Goal: Task Accomplishment & Management: Manage account settings

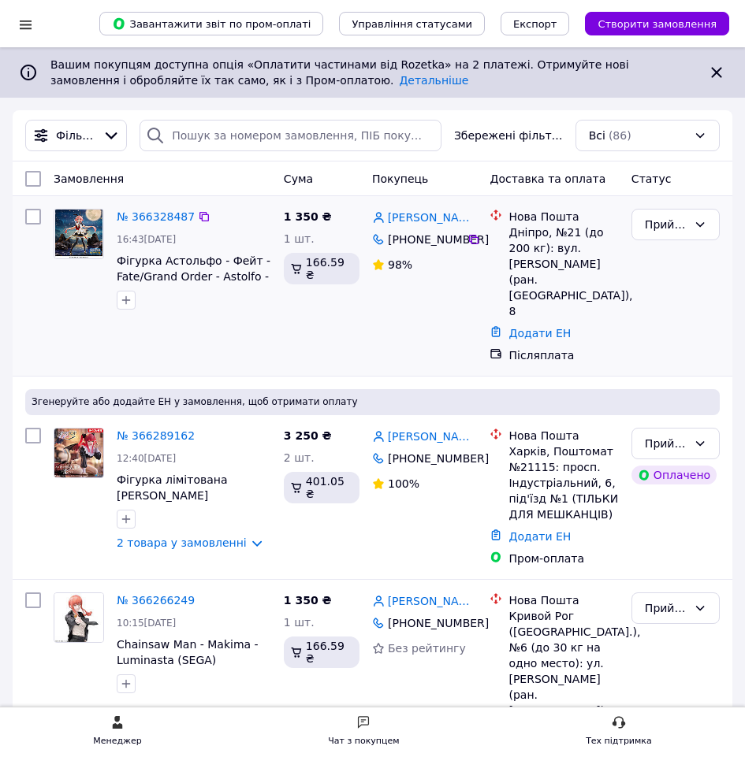
drag, startPoint x: 370, startPoint y: 241, endPoint x: 460, endPoint y: 240, distance: 89.8
click at [460, 240] on div "[PHONE_NUMBER]" at bounding box center [426, 240] width 83 height 22
copy div "[PHONE_NUMBER]"
drag, startPoint x: 376, startPoint y: 222, endPoint x: 428, endPoint y: 224, distance: 52.0
click at [428, 224] on div "№ 366328487 16:43[DATE] Фігурка Астольфо - Фейт - Fate/Grand Order - Astolfo - …" at bounding box center [372, 286] width 707 height 167
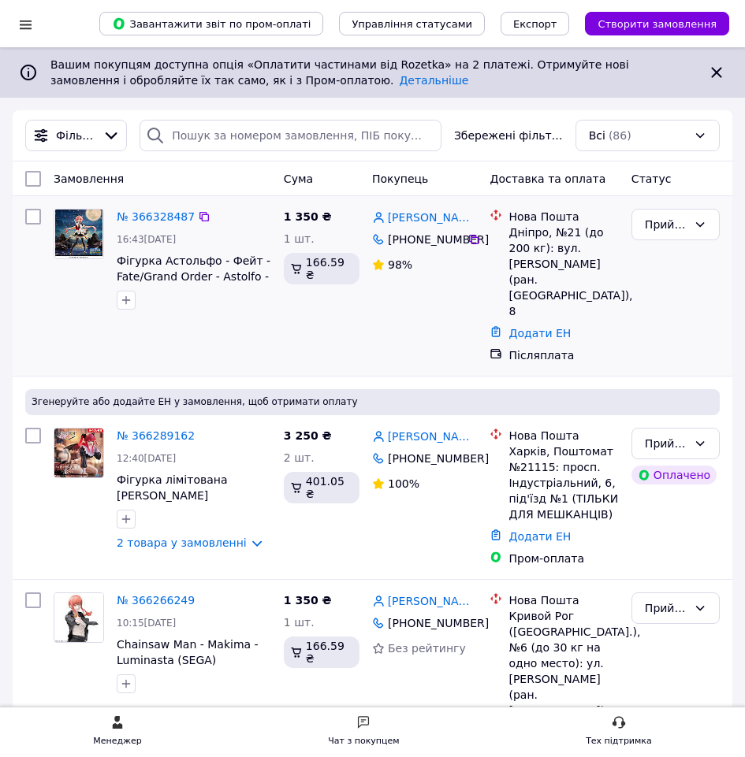
click at [396, 251] on div "[PHONE_NUMBER]" at bounding box center [426, 240] width 83 height 22
drag, startPoint x: 462, startPoint y: 223, endPoint x: 408, endPoint y: 223, distance: 53.6
click at [408, 223] on div "[PERSON_NAME]" at bounding box center [424, 217] width 108 height 20
copy link "[DEMOGRAPHIC_DATA]"
click at [562, 234] on div "Дніпро, №21 (до 200 кг): вул. [PERSON_NAME] (ран. [GEOGRAPHIC_DATA]), 8" at bounding box center [563, 272] width 110 height 95
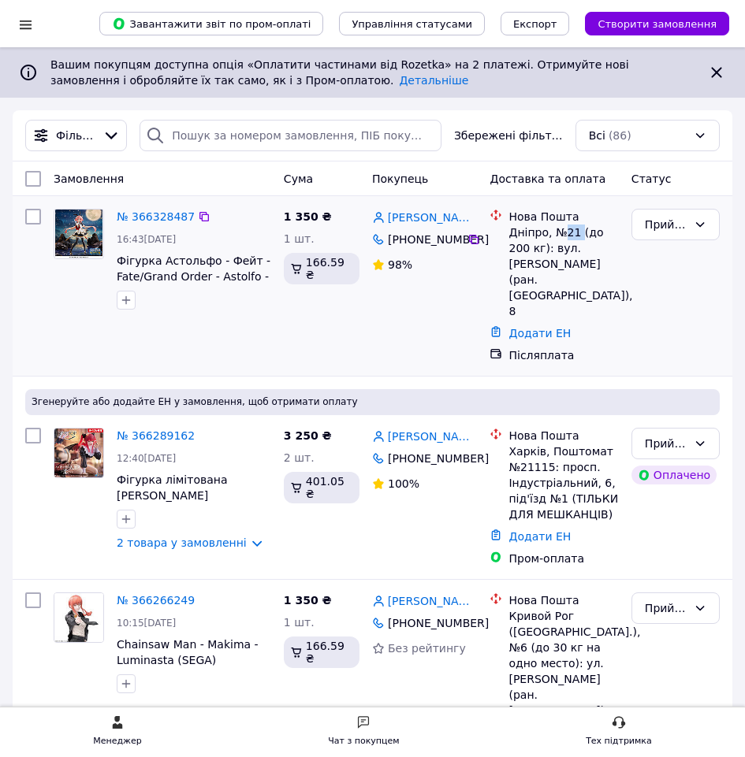
click at [562, 234] on div "Дніпро, №21 (до 200 кг): вул. [PERSON_NAME] (ран. [GEOGRAPHIC_DATA]), 8" at bounding box center [563, 272] width 110 height 95
copy div "21"
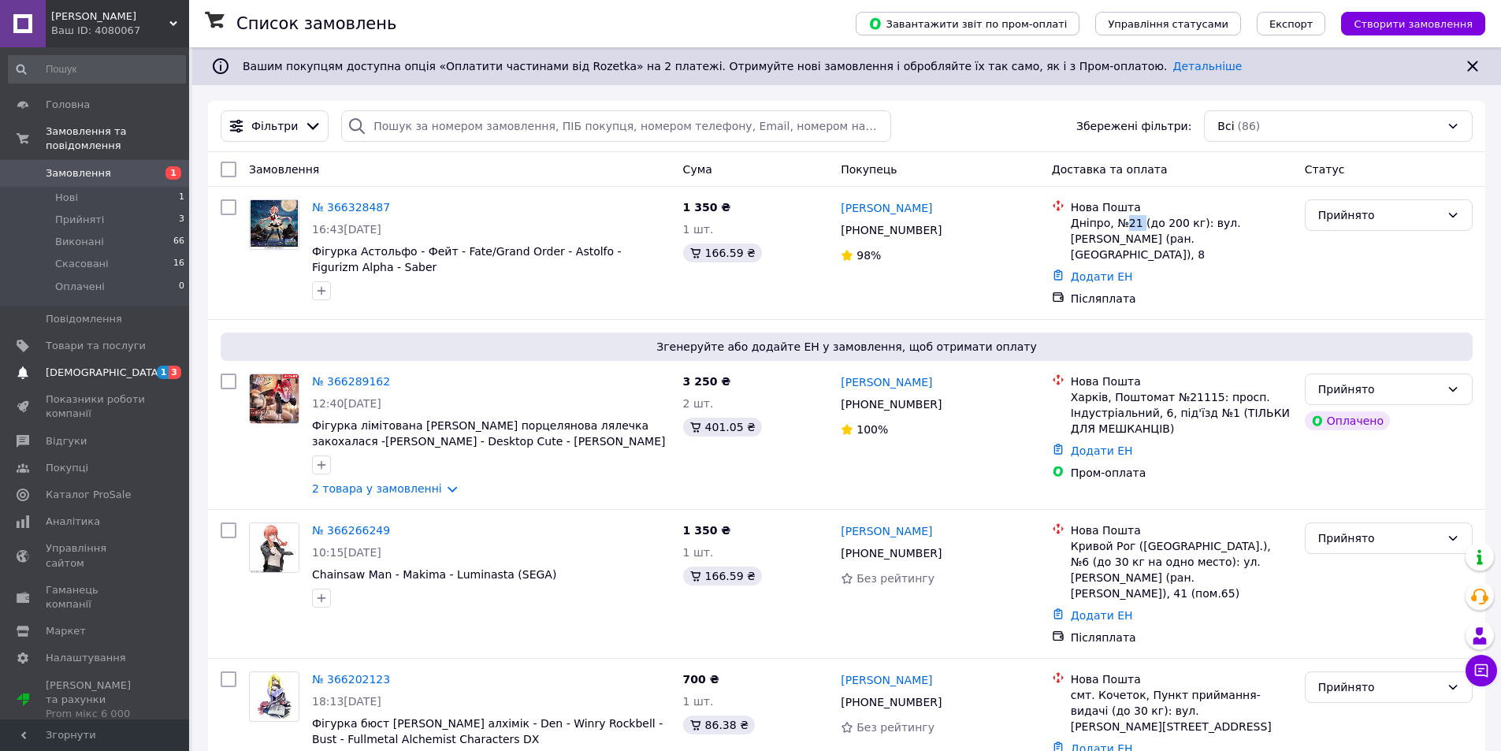
click at [137, 366] on span "[DEMOGRAPHIC_DATA]" at bounding box center [96, 373] width 100 height 14
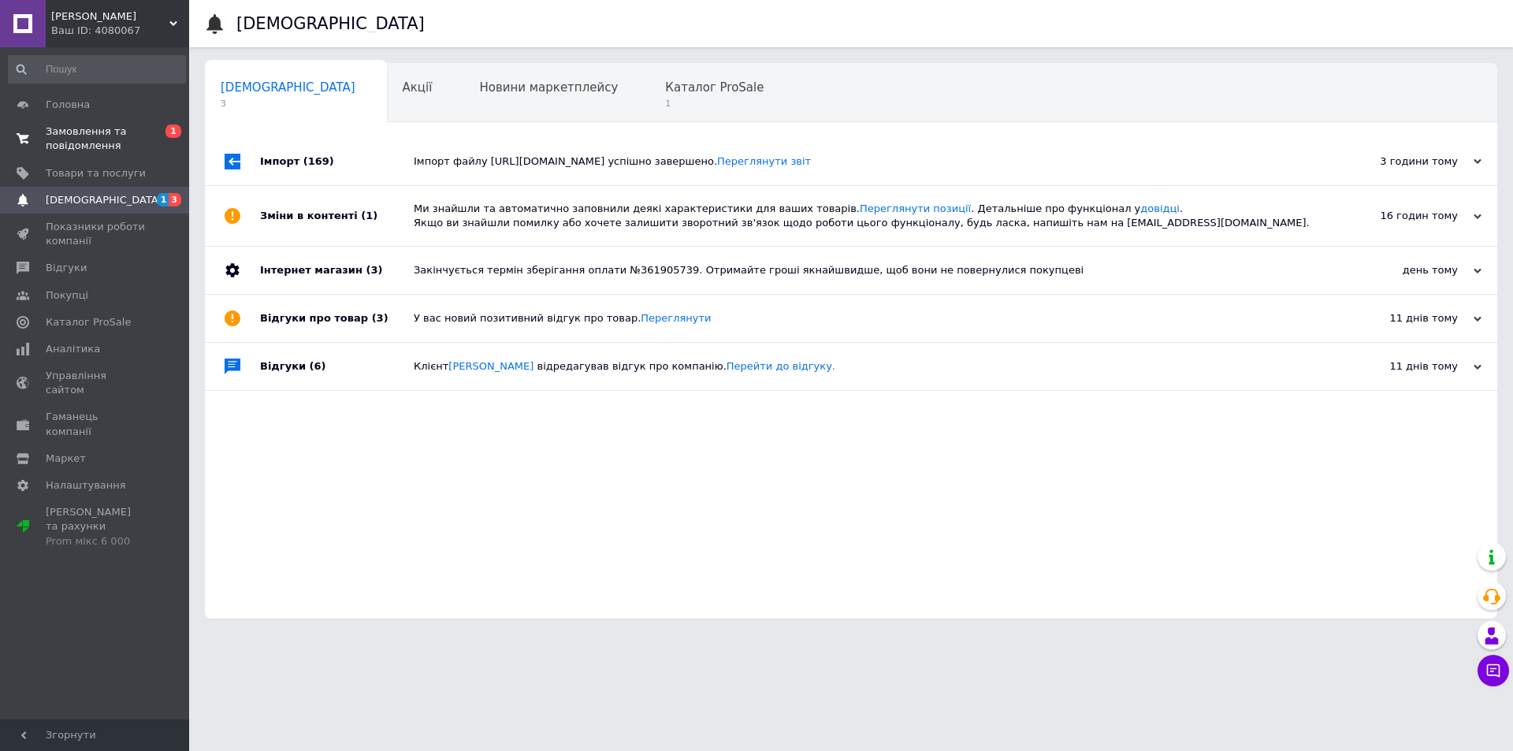
click at [153, 141] on span "0 1" at bounding box center [167, 139] width 43 height 28
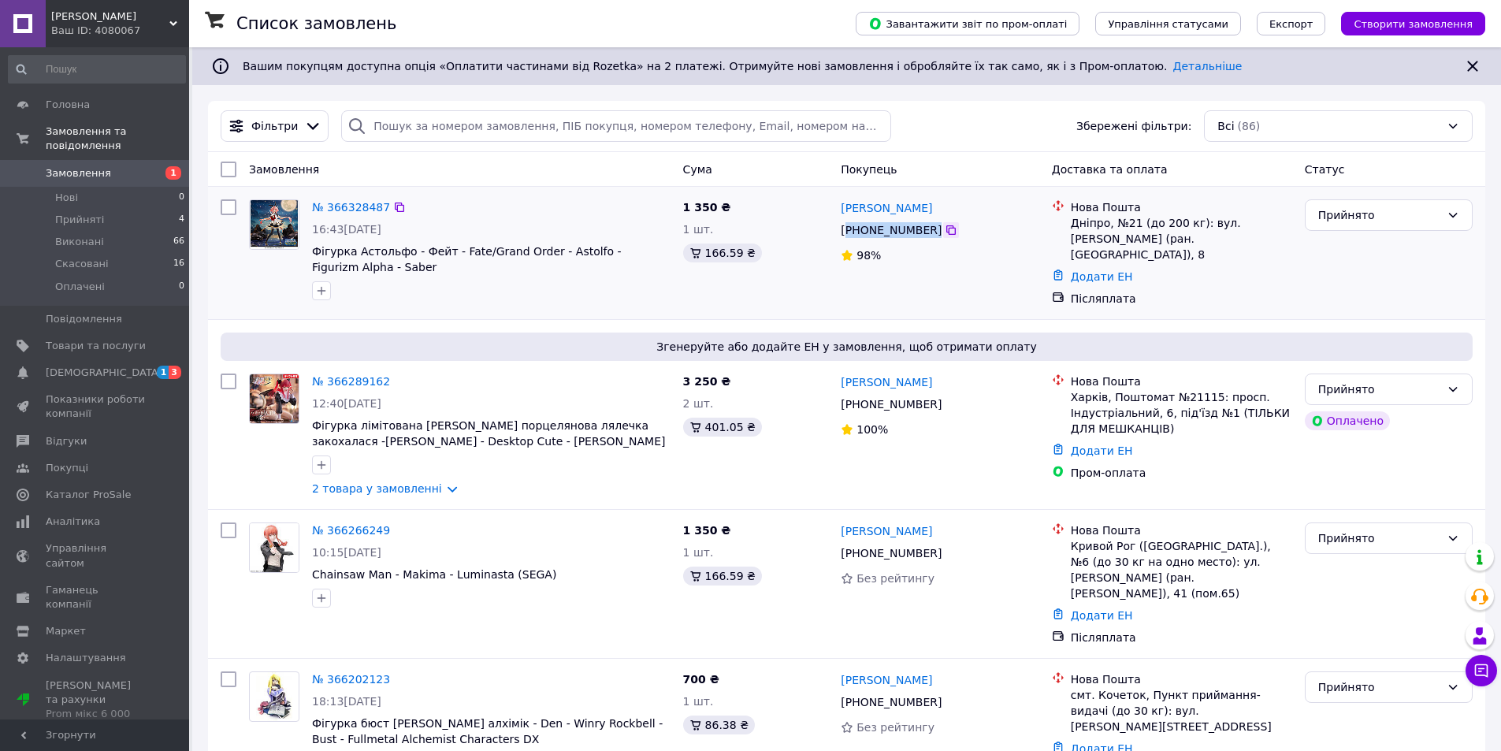
drag, startPoint x: 854, startPoint y: 229, endPoint x: 936, endPoint y: 226, distance: 82.0
click at [936, 226] on div "[PHONE_NUMBER]" at bounding box center [939, 230] width 201 height 19
copy div "380 67 970 47 43"
click at [1085, 270] on link "Додати ЕН" at bounding box center [1102, 276] width 62 height 13
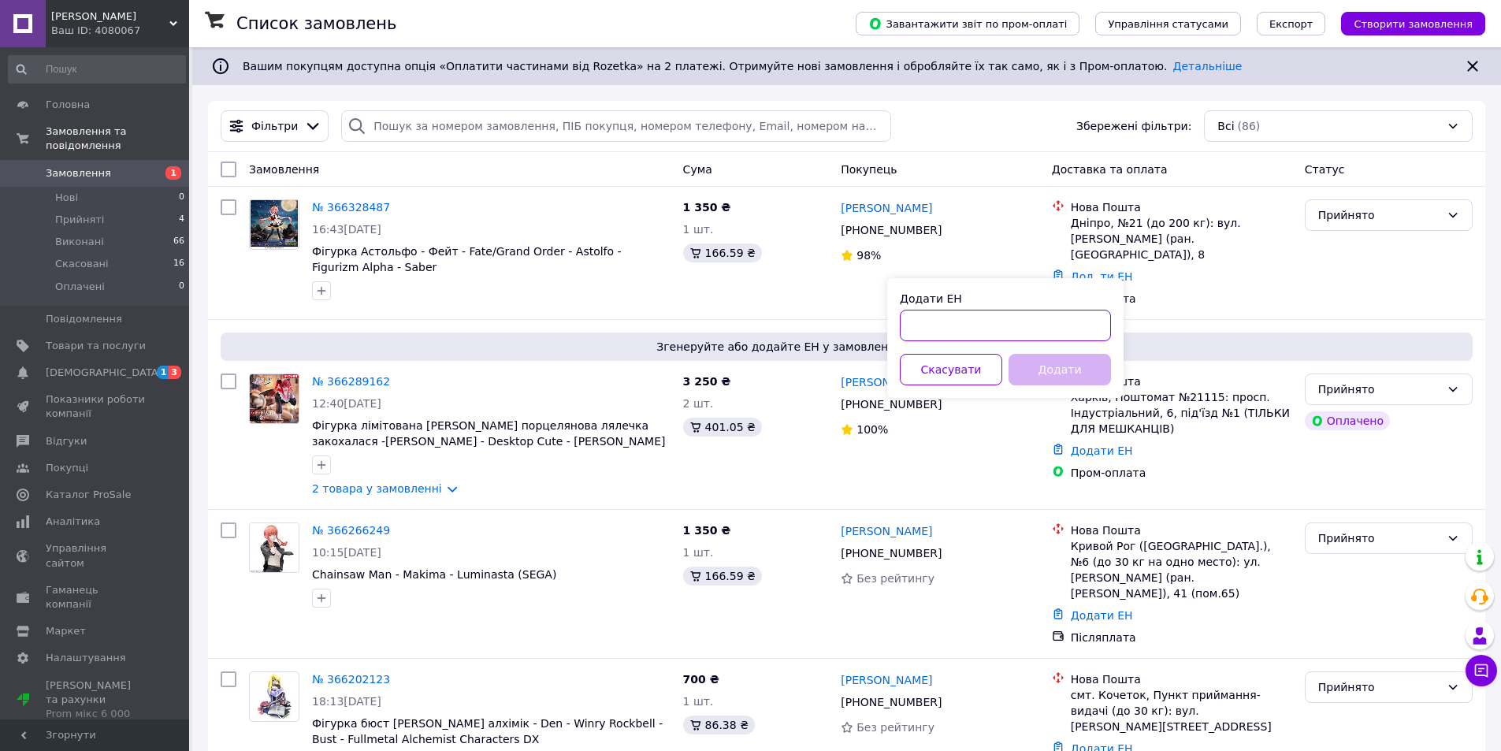
click at [1074, 325] on input "Додати ЕН" at bounding box center [1005, 326] width 211 height 32
paste input "20451269195087"
type input "20451269195087"
click at [1065, 374] on button "Додати" at bounding box center [1060, 370] width 102 height 32
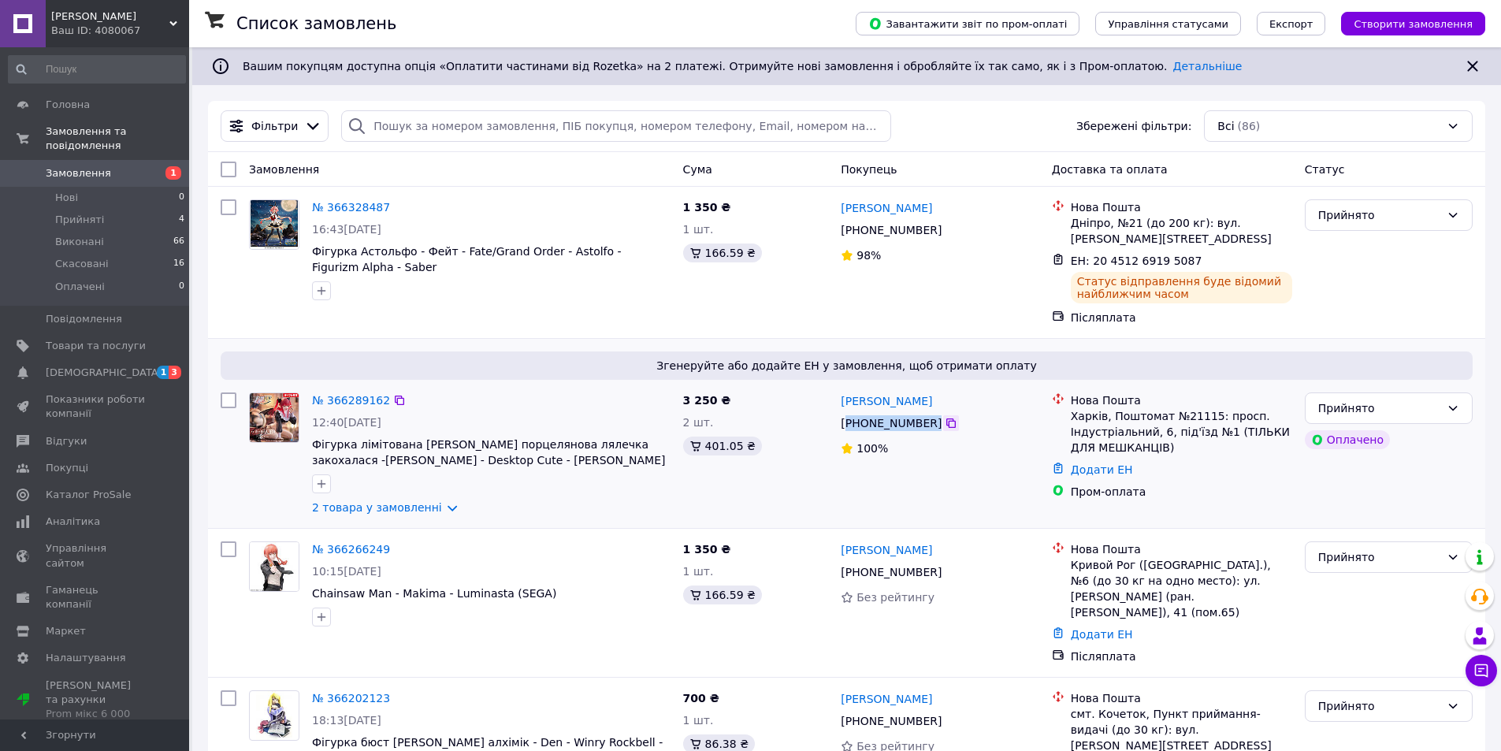
drag, startPoint x: 849, startPoint y: 425, endPoint x: 934, endPoint y: 427, distance: 84.4
click at [934, 427] on div "[PHONE_NUMBER]" at bounding box center [939, 423] width 201 height 19
copy div "380 95 048 23 25"
click at [1104, 470] on link "Додати ЕН" at bounding box center [1102, 469] width 62 height 13
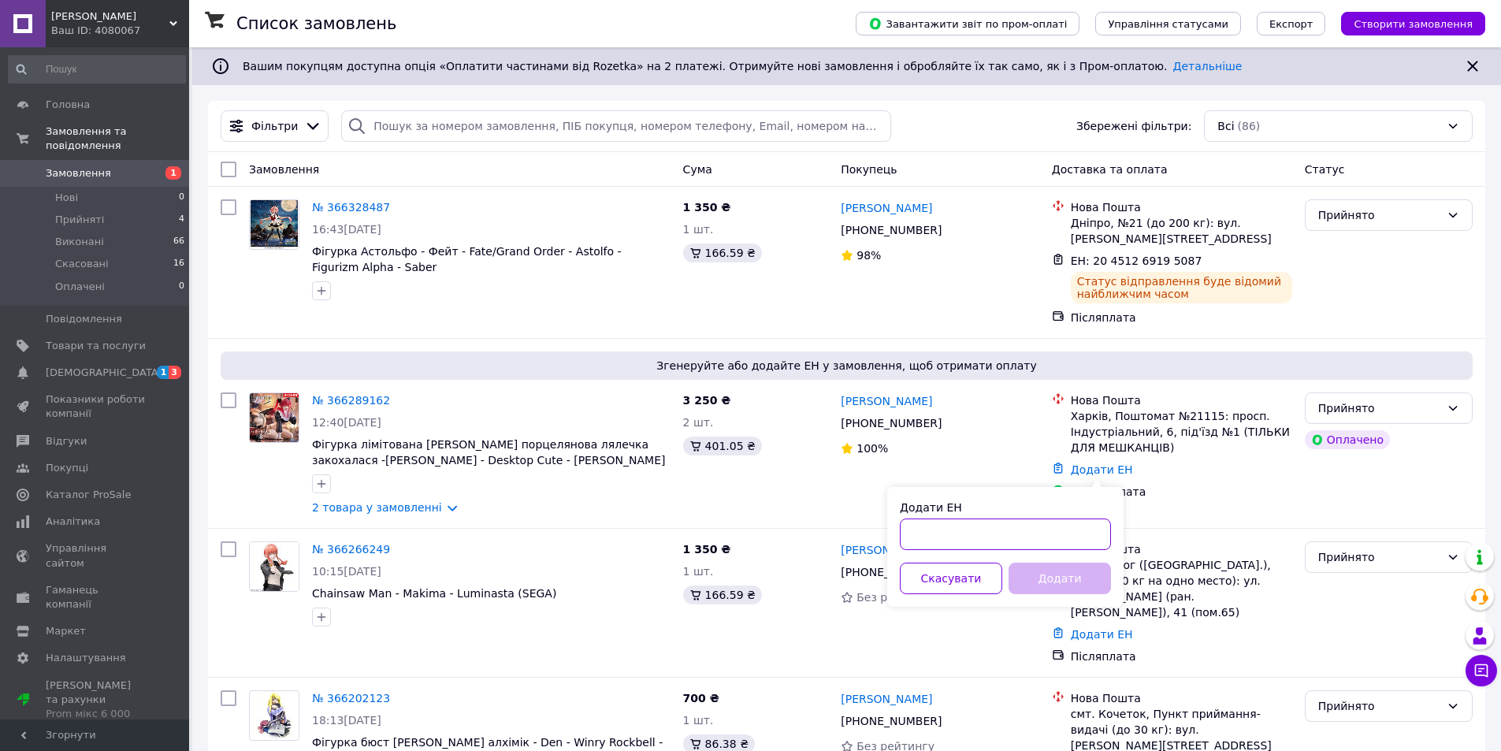
click at [1097, 537] on input "Додати ЕН" at bounding box center [1005, 535] width 211 height 32
paste input "20451269192695"
type input "20451269192695"
click at [1066, 575] on button "Додати" at bounding box center [1060, 579] width 102 height 32
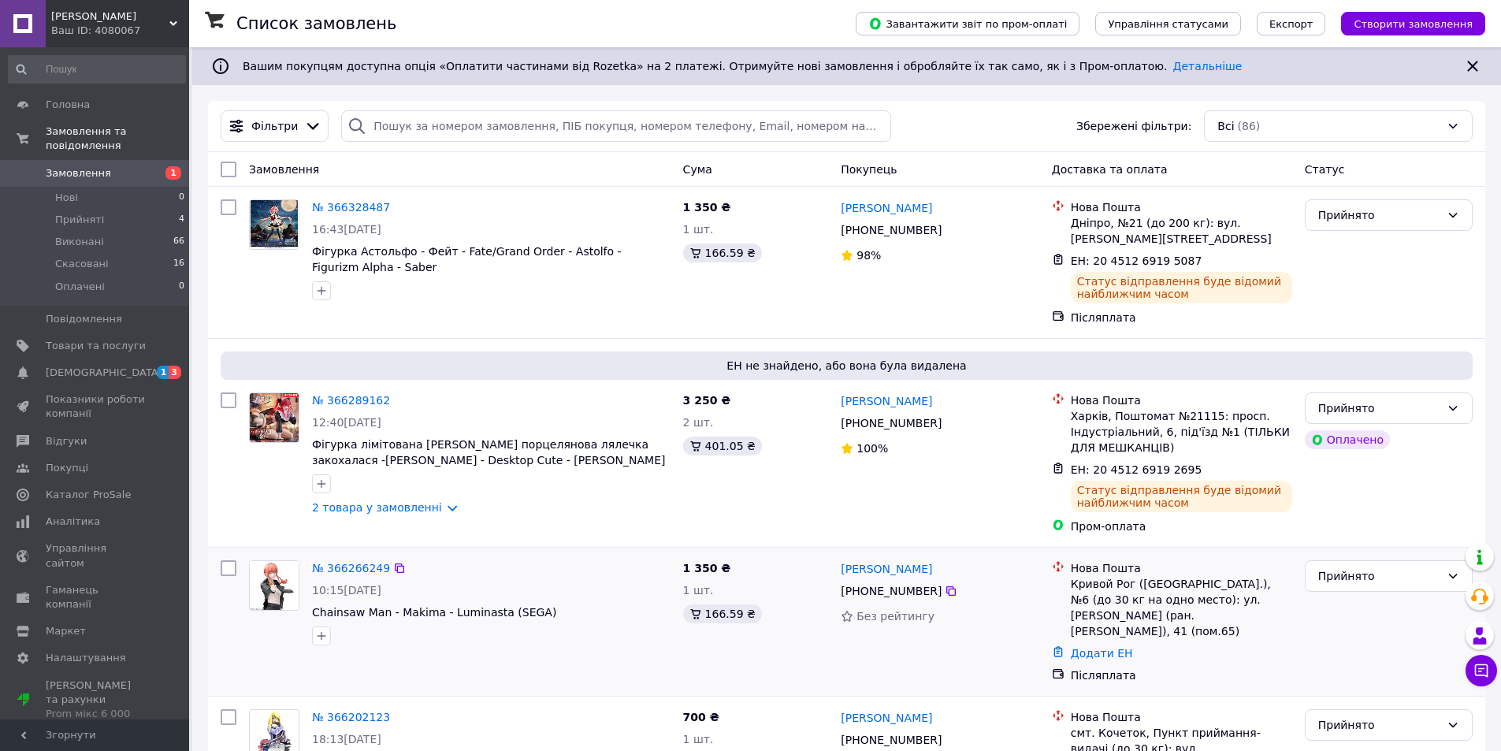
drag, startPoint x: 849, startPoint y: 592, endPoint x: 930, endPoint y: 594, distance: 80.4
click at [930, 594] on div "[PHONE_NUMBER]" at bounding box center [891, 591] width 107 height 22
copy div "380 67 817 46 08"
click at [1100, 647] on link "Додати ЕН" at bounding box center [1102, 653] width 62 height 13
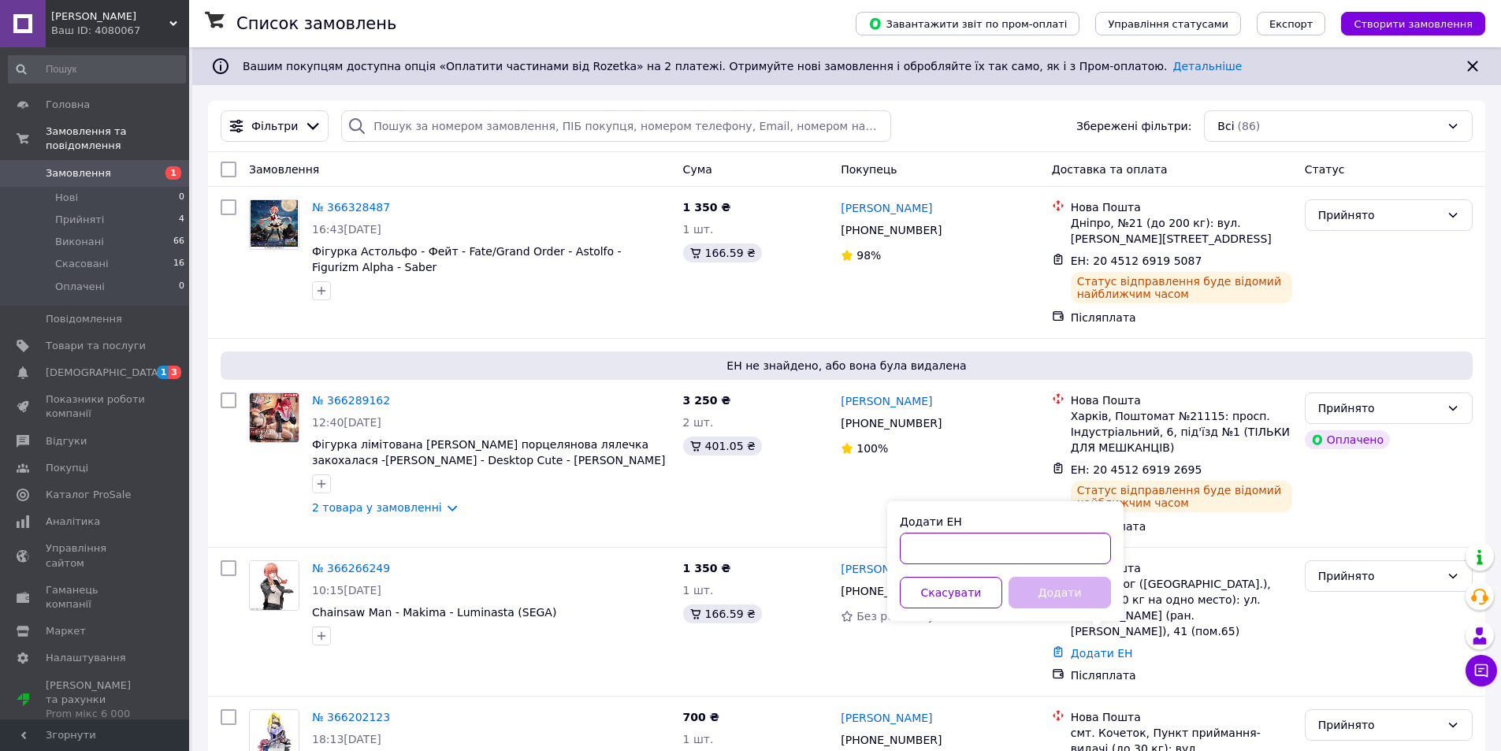
click at [1065, 556] on input "Додати ЕН" at bounding box center [1005, 549] width 211 height 32
paste input "20451269192374"
type input "20451269192374"
drag, startPoint x: 1071, startPoint y: 590, endPoint x: 1095, endPoint y: 391, distance: 200.9
click at [1072, 590] on button "Додати" at bounding box center [1060, 593] width 102 height 32
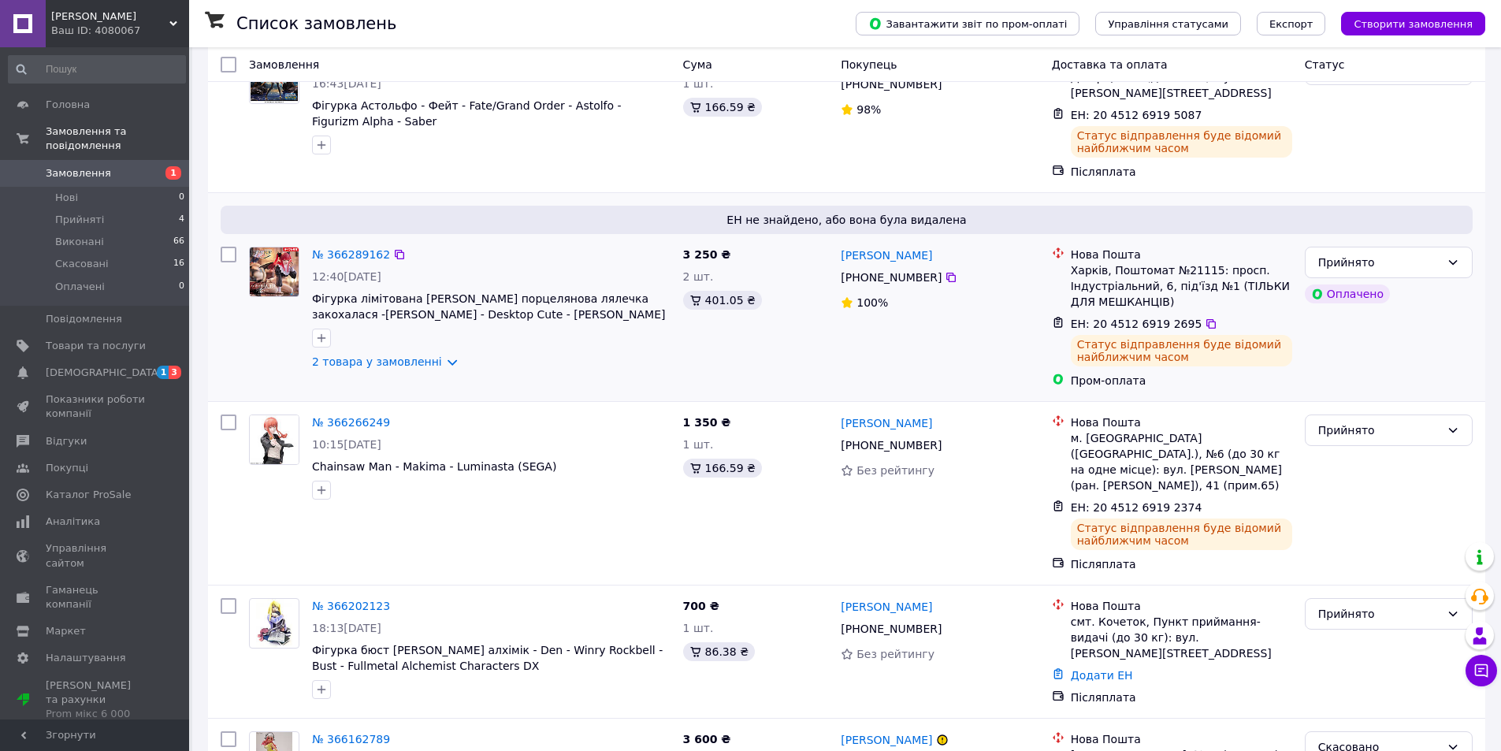
scroll to position [315, 0]
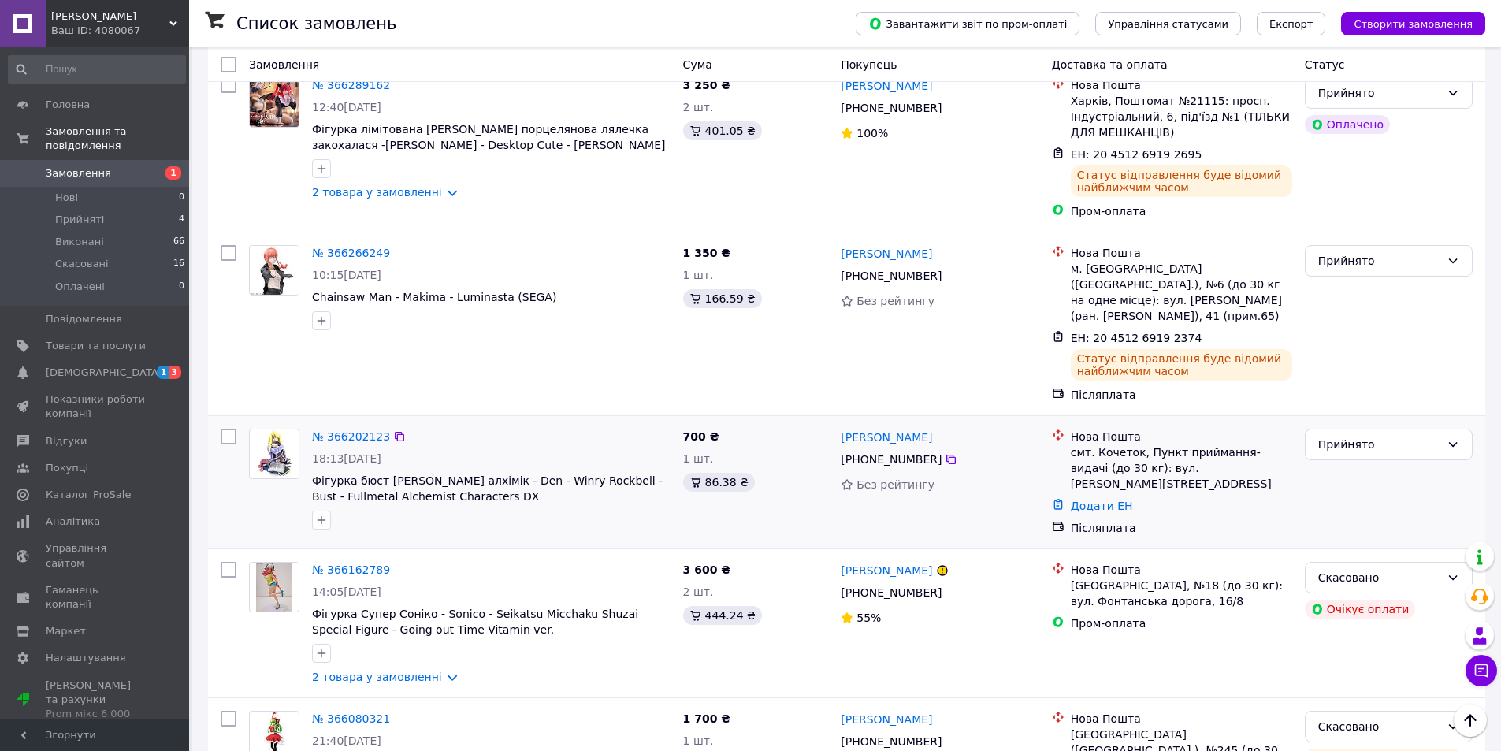
drag, startPoint x: 849, startPoint y: 444, endPoint x: 930, endPoint y: 445, distance: 81.2
click at [930, 448] on div "[PHONE_NUMBER]" at bounding box center [891, 459] width 107 height 22
copy div "380 93 214 87 99"
click at [1106, 500] on link "Додати ЕН" at bounding box center [1102, 506] width 62 height 13
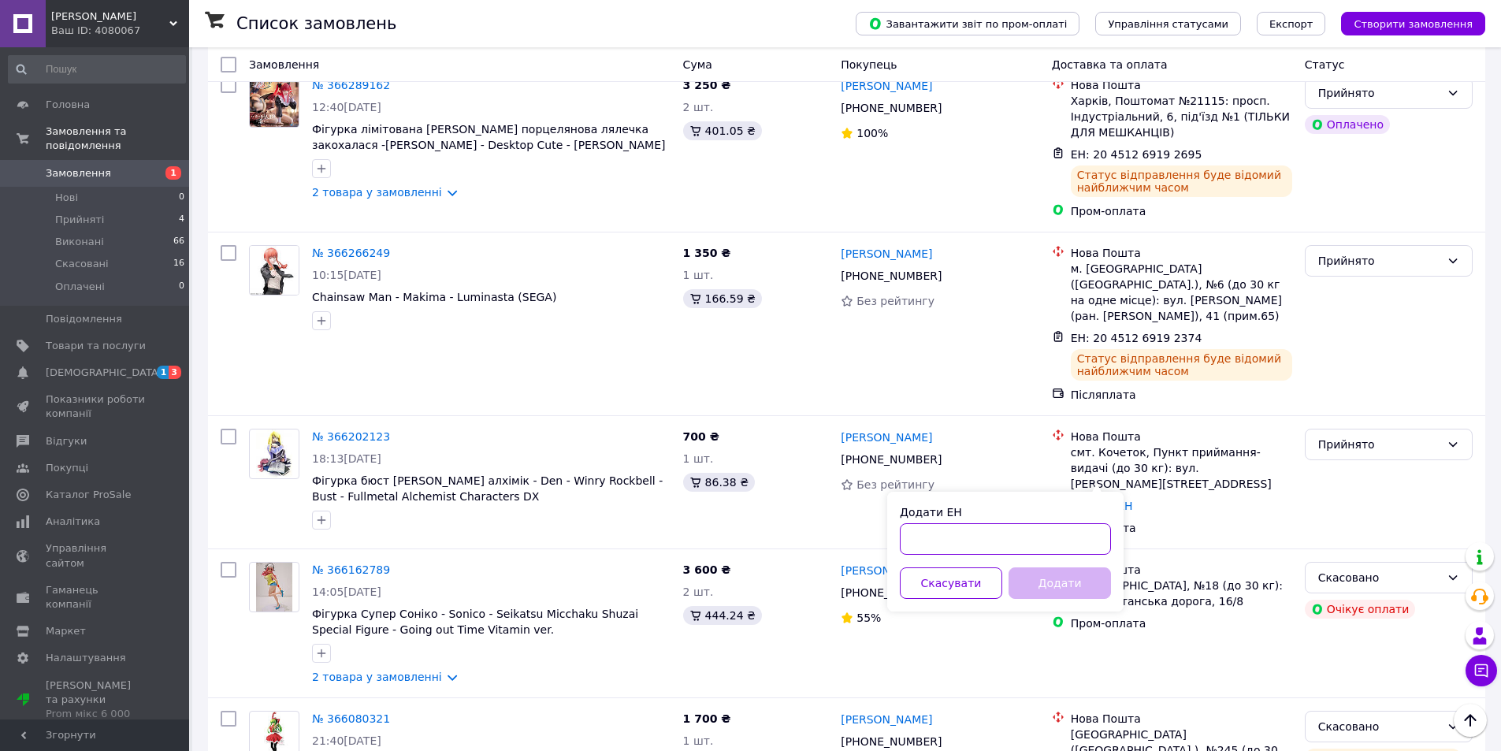
click at [1048, 533] on input "Додати ЕН" at bounding box center [1005, 539] width 211 height 32
paste input "20451269192078"
type input "20451269192078"
click at [1067, 589] on button "Додати" at bounding box center [1060, 583] width 102 height 32
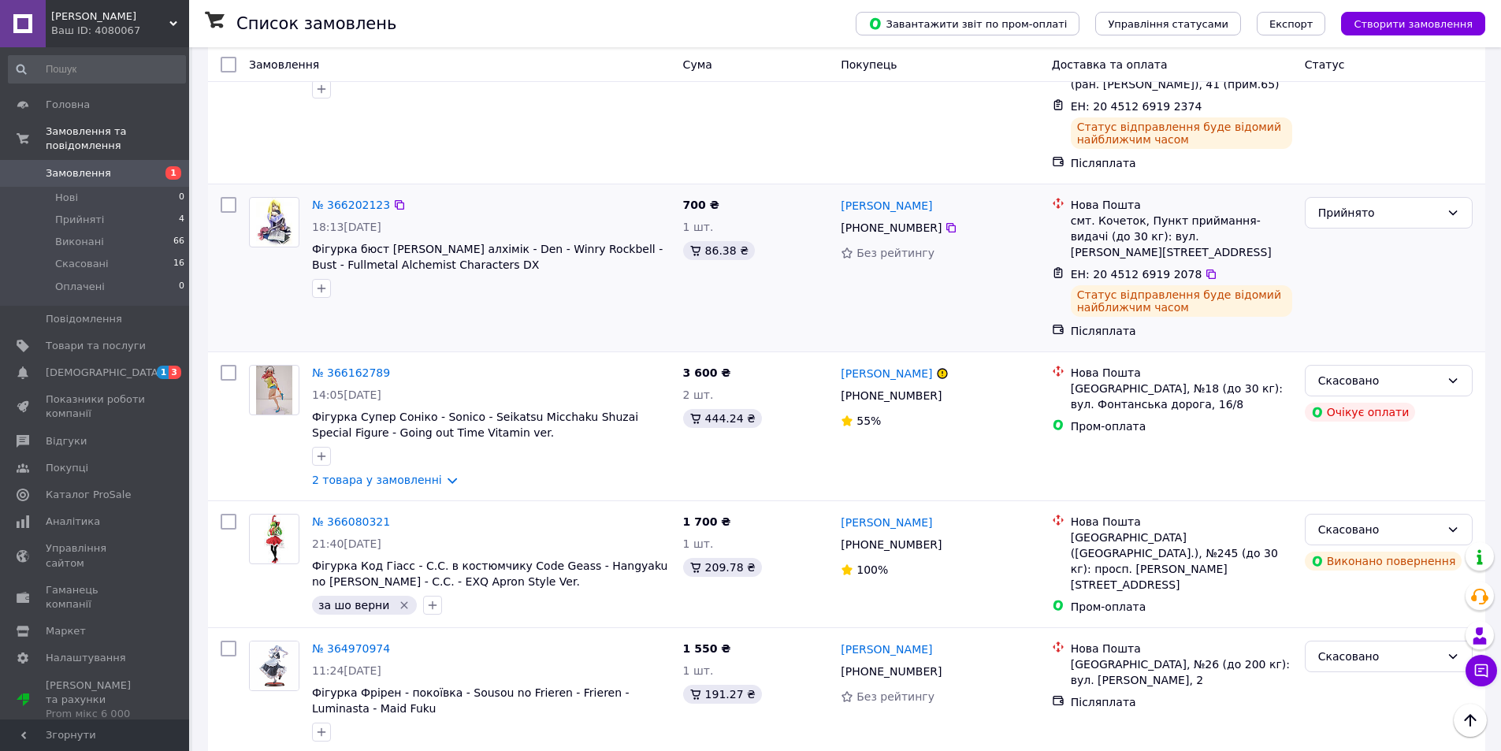
scroll to position [630, 0]
